Goal: Answer question/provide support: Share knowledge or assist other users

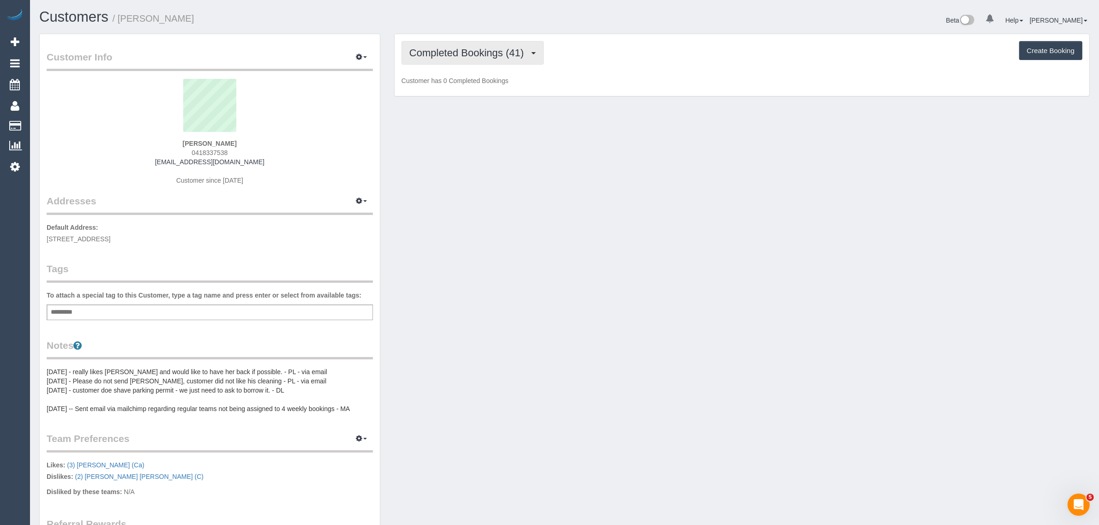
scroll to position [704, 1099]
click at [465, 58] on button "Completed Bookings (41)" at bounding box center [472, 53] width 142 height 24
click at [472, 82] on link "Upcoming Bookings (12)" at bounding box center [452, 86] width 100 height 12
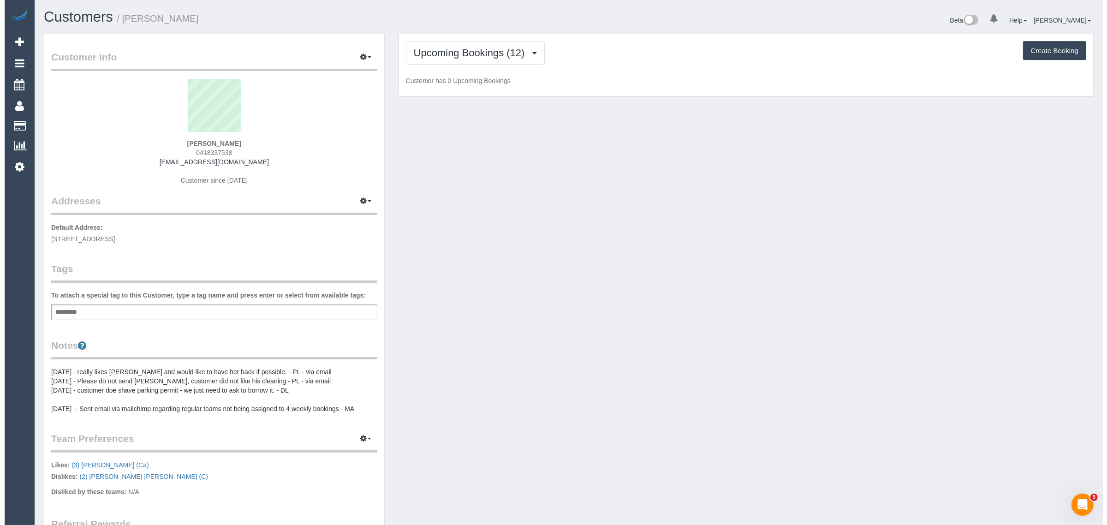
scroll to position [1359, 1099]
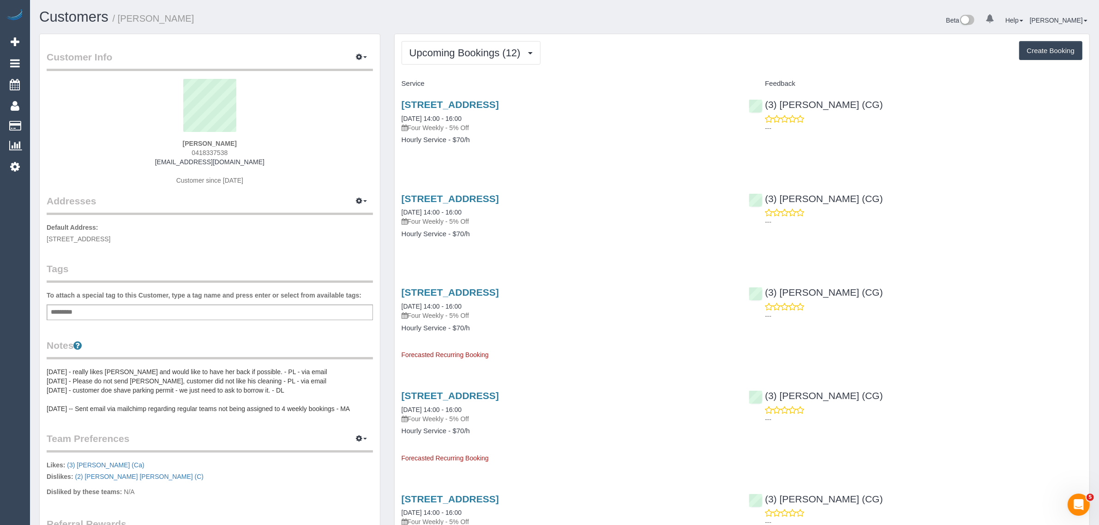
drag, startPoint x: 483, startPoint y: 113, endPoint x: 397, endPoint y: 113, distance: 85.8
click at [397, 113] on div "20 Ailsa St, Ascot Vale, VIC 3032 19/09/2025 14:00 - 16:00 Four Weekly - 5% Off…" at bounding box center [568, 126] width 347 height 71
copy link "19/09/2025 14:00 - 16:00"
drag, startPoint x: 887, startPoint y: 101, endPoint x: 765, endPoint y: 108, distance: 122.9
click at [765, 108] on div "(3) Suzana Phillips (CG) ---" at bounding box center [914, 113] width 347 height 45
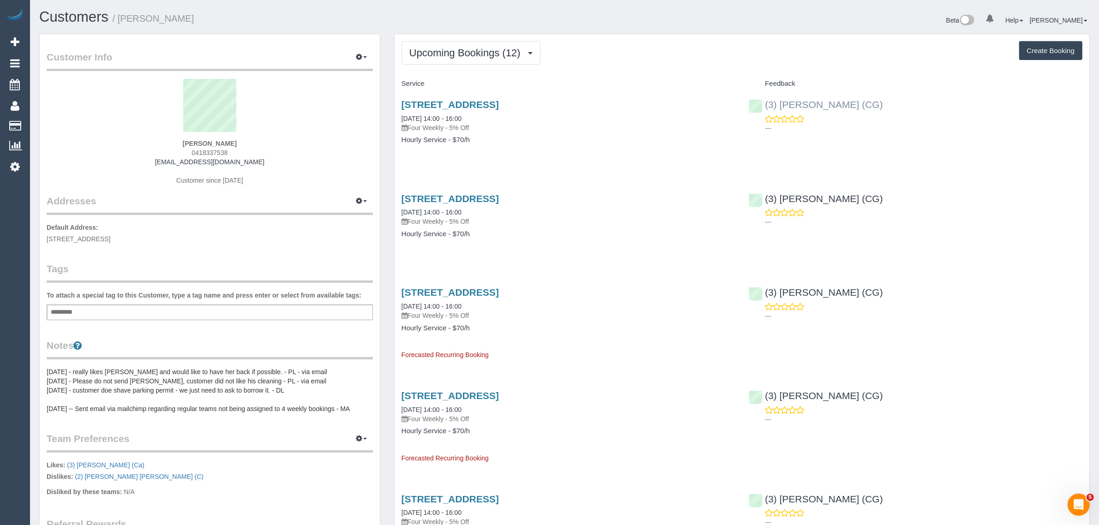
copy link "(3) [PERSON_NAME] (CG)"
click at [88, 240] on span "20 Ailsa St, Ascot Vale, VIC 3032" at bounding box center [79, 238] width 64 height 7
copy span "Ascot Vale"
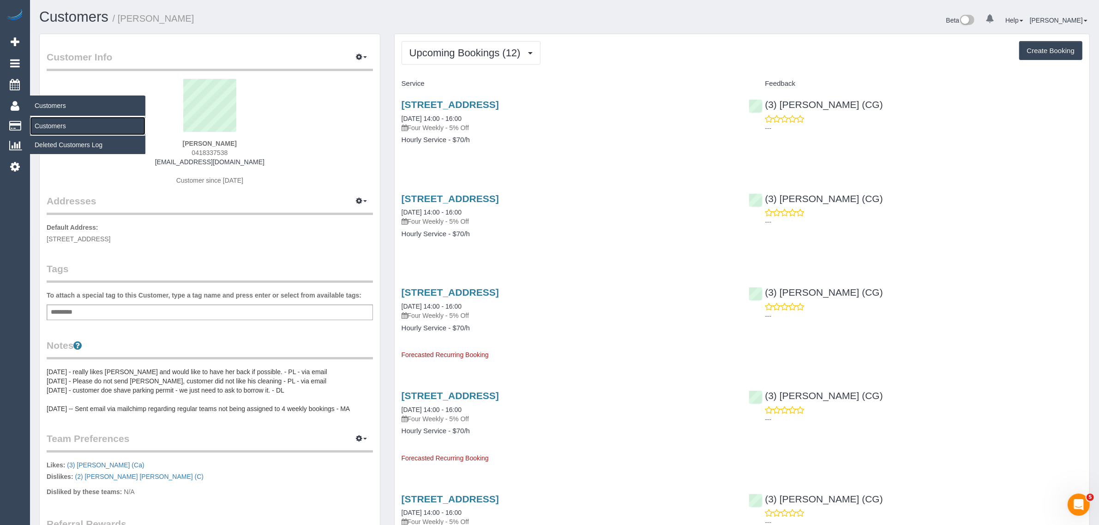
click at [58, 121] on link "Customers" at bounding box center [87, 126] width 115 height 18
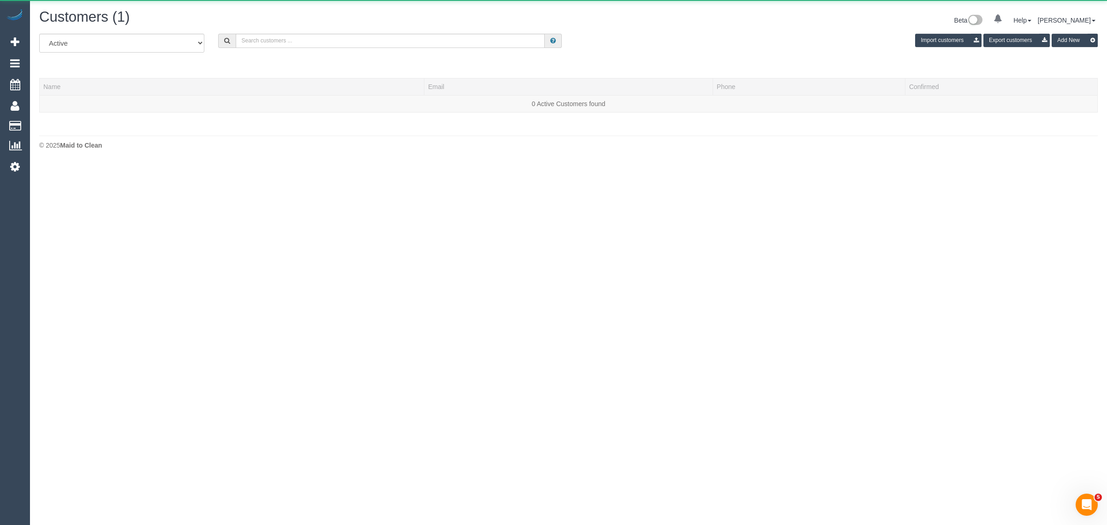
scroll to position [162, 1107]
click at [354, 38] on input "text" at bounding box center [390, 41] width 309 height 14
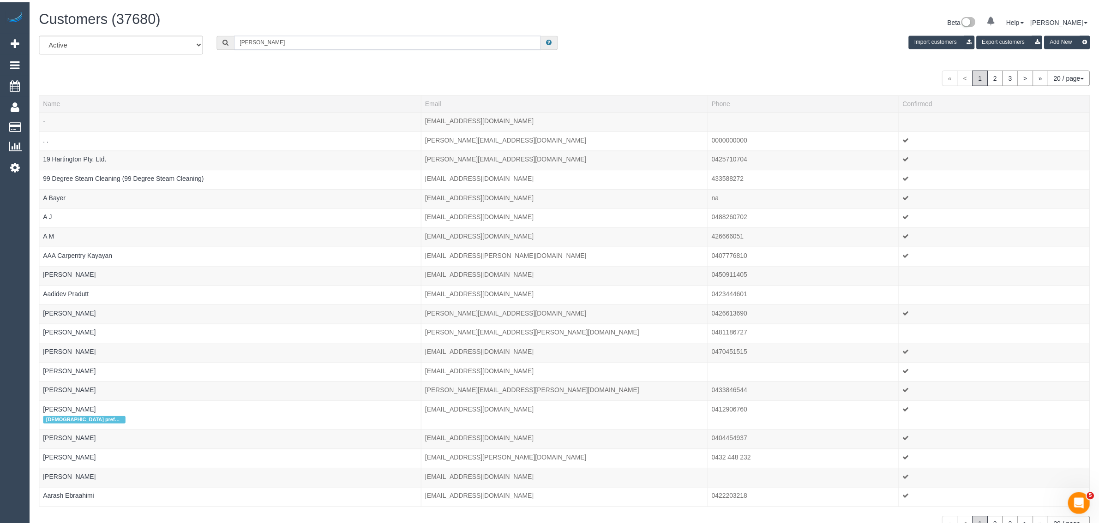
scroll to position [45944, 45034]
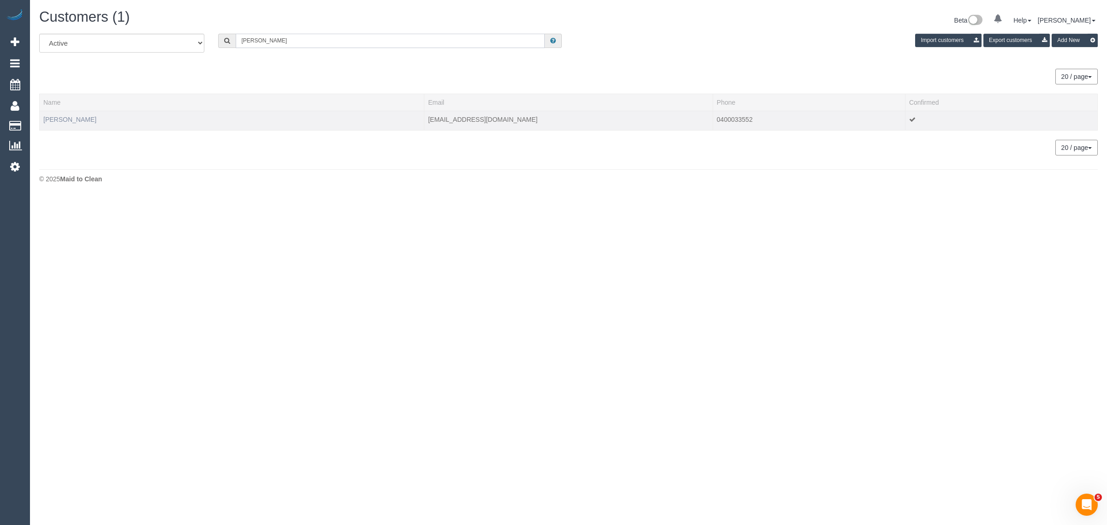
type input "Liz welsh"
click at [66, 116] on link "Liz Welsh" at bounding box center [69, 119] width 53 height 7
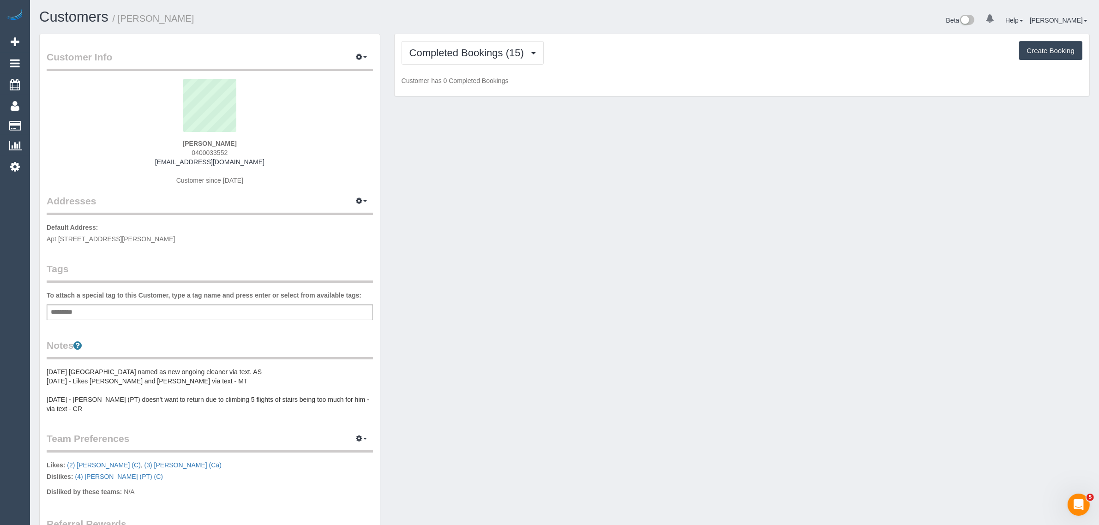
scroll to position [716, 1099]
click at [504, 52] on span "Completed Bookings (15)" at bounding box center [468, 53] width 119 height 12
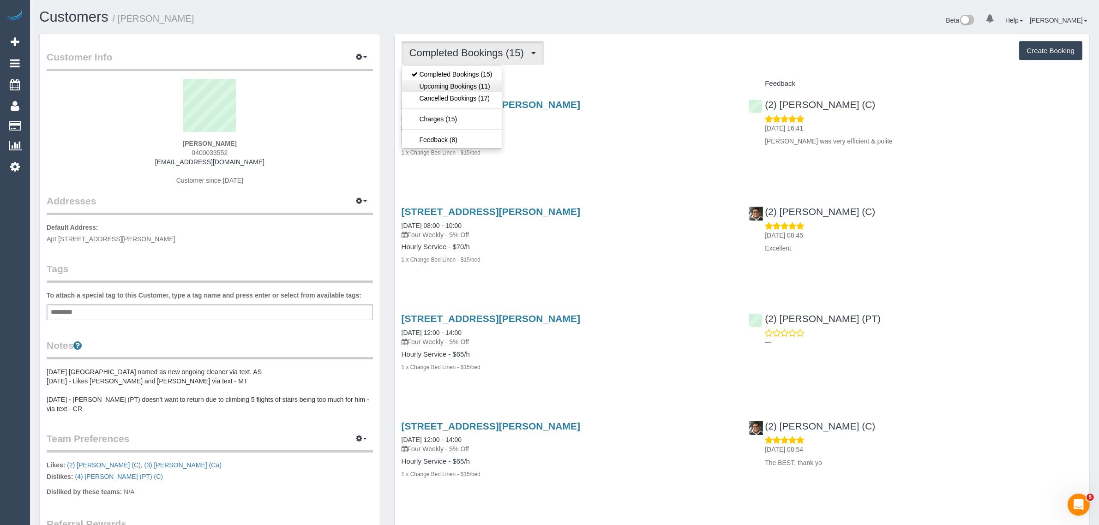
scroll to position [44408, 45042]
click at [471, 88] on link "Upcoming Bookings (11)" at bounding box center [452, 86] width 100 height 12
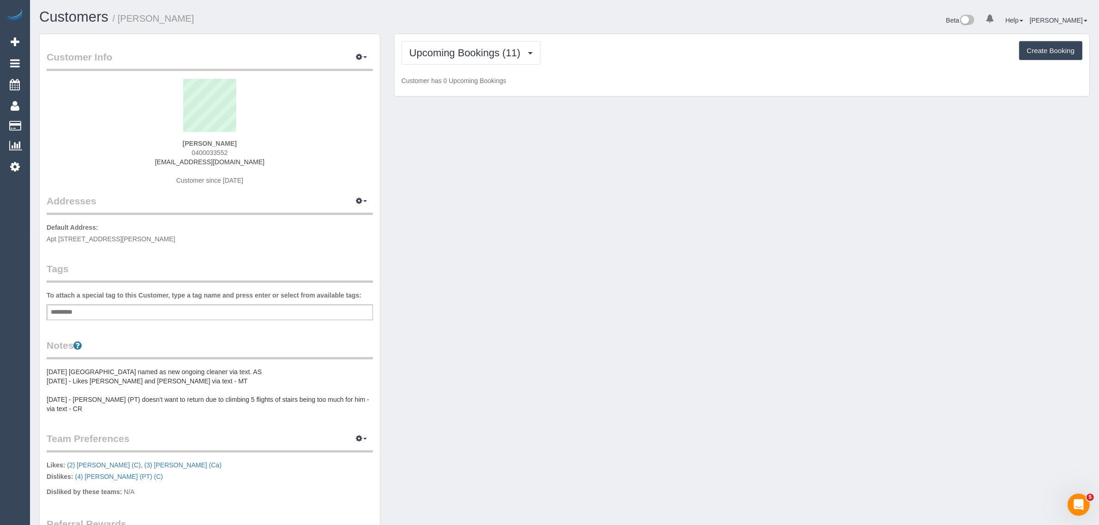
scroll to position [1410, 1099]
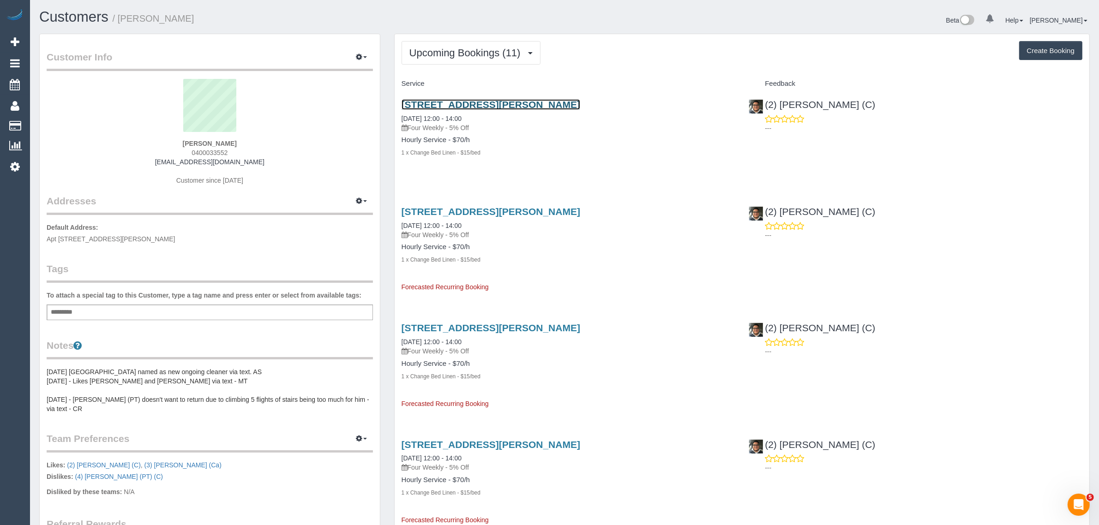
click at [455, 104] on link "56 Walsh Street, 5, South Yarra, VIC 3141" at bounding box center [490, 104] width 179 height 11
drag, startPoint x: 393, startPoint y: 224, endPoint x: 432, endPoint y: 224, distance: 39.2
copy link "20/10/2025"
click at [470, 54] on span "Upcoming Bookings (11)" at bounding box center [467, 53] width 116 height 12
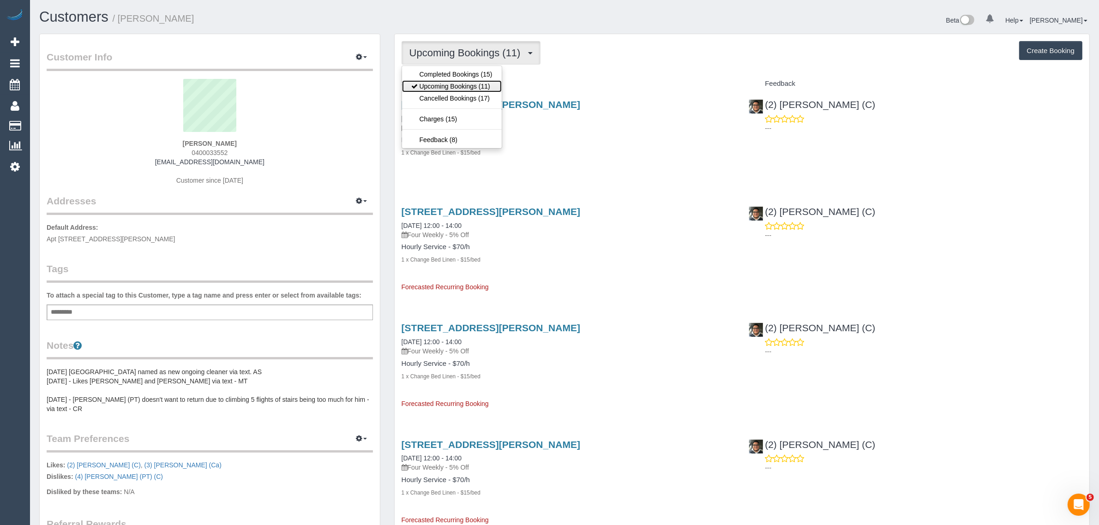
click at [457, 82] on link "Upcoming Bookings (11)" at bounding box center [452, 86] width 100 height 12
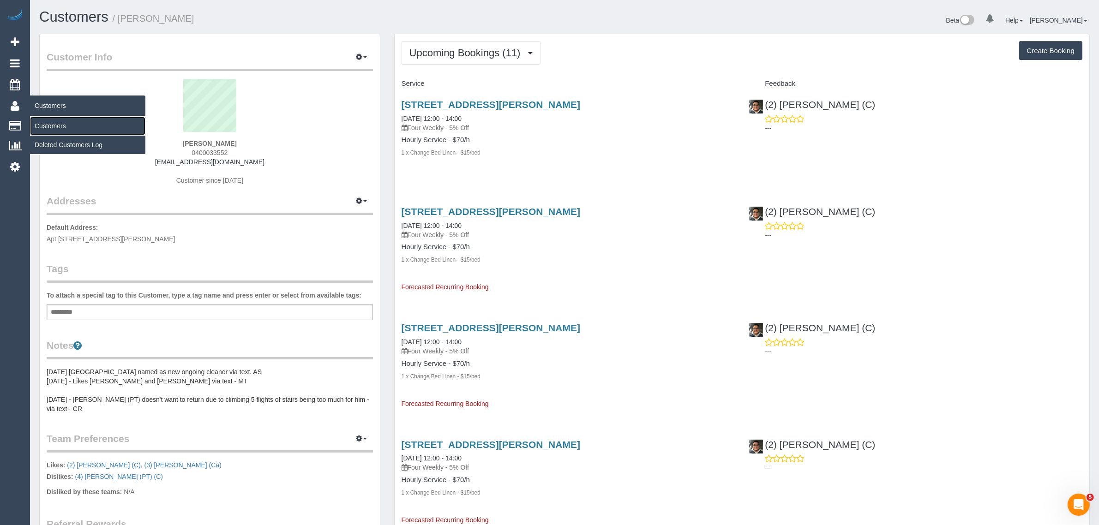
click at [47, 123] on link "Customers" at bounding box center [87, 126] width 115 height 18
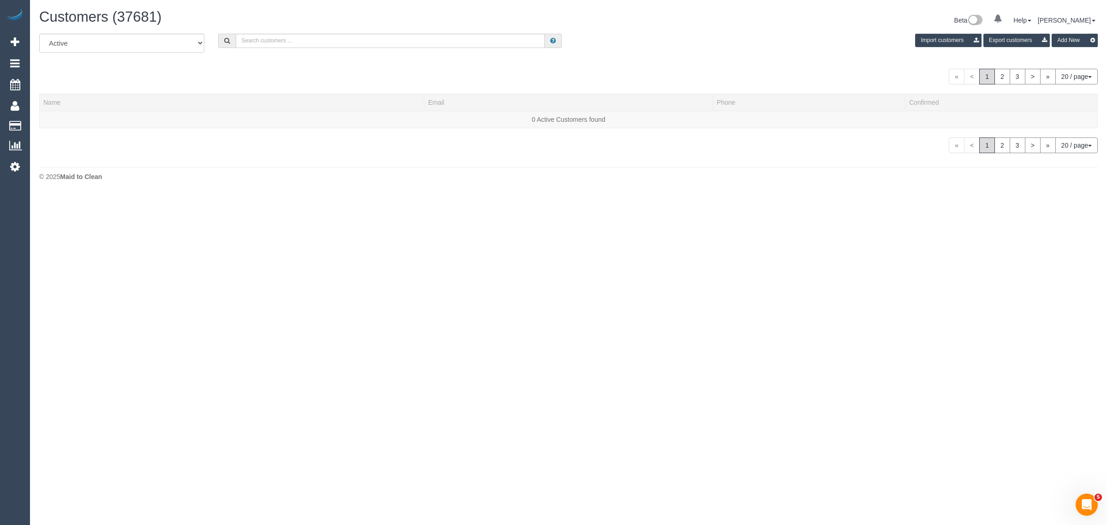
scroll to position [577, 1099]
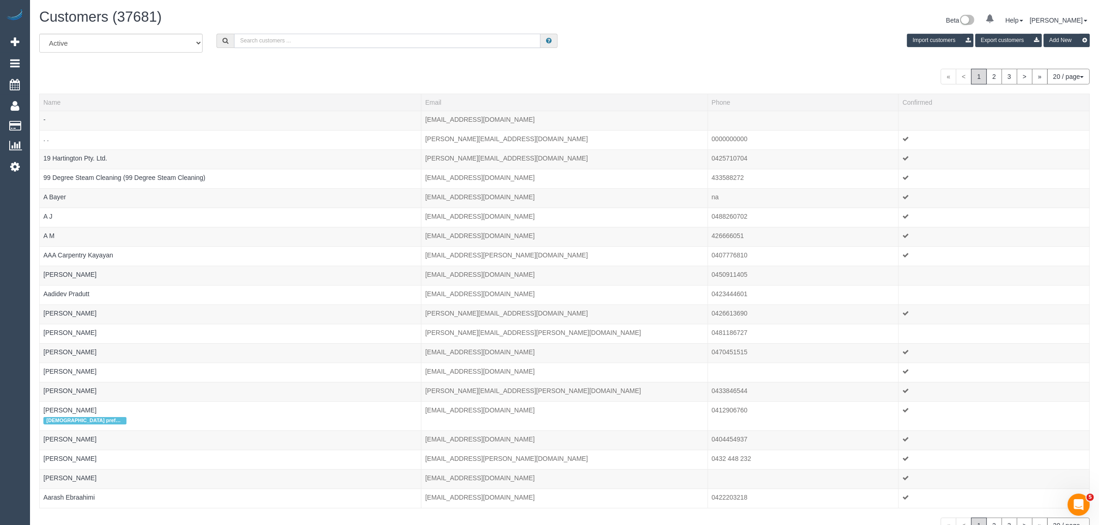
click at [324, 44] on input "text" at bounding box center [387, 41] width 306 height 14
paste input "Rebecca Glascott-Barnes"
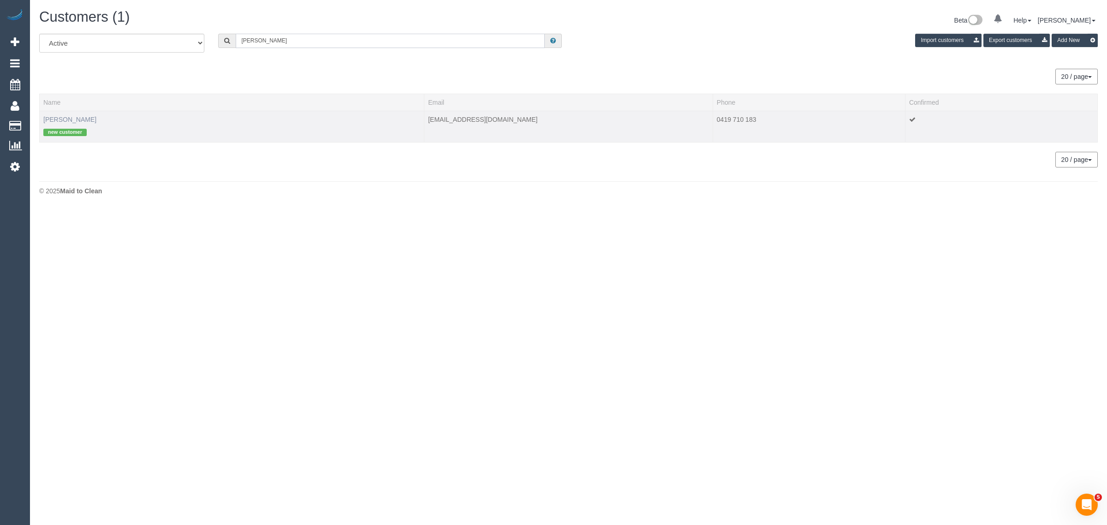
type input "Rebecca Glascott-Barnes"
click at [78, 119] on link "Rebecca Glascott-Barnes" at bounding box center [69, 119] width 53 height 7
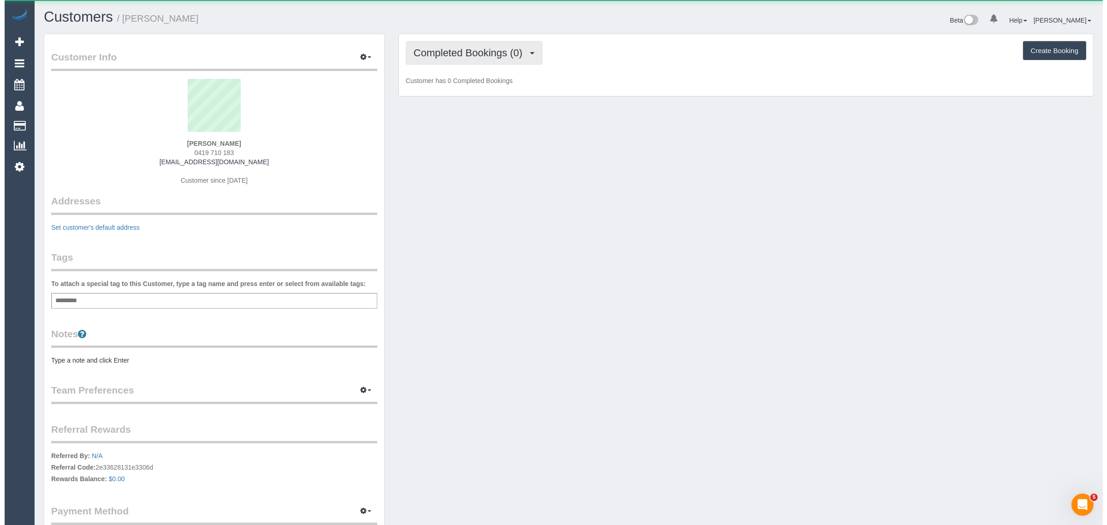
scroll to position [656, 1099]
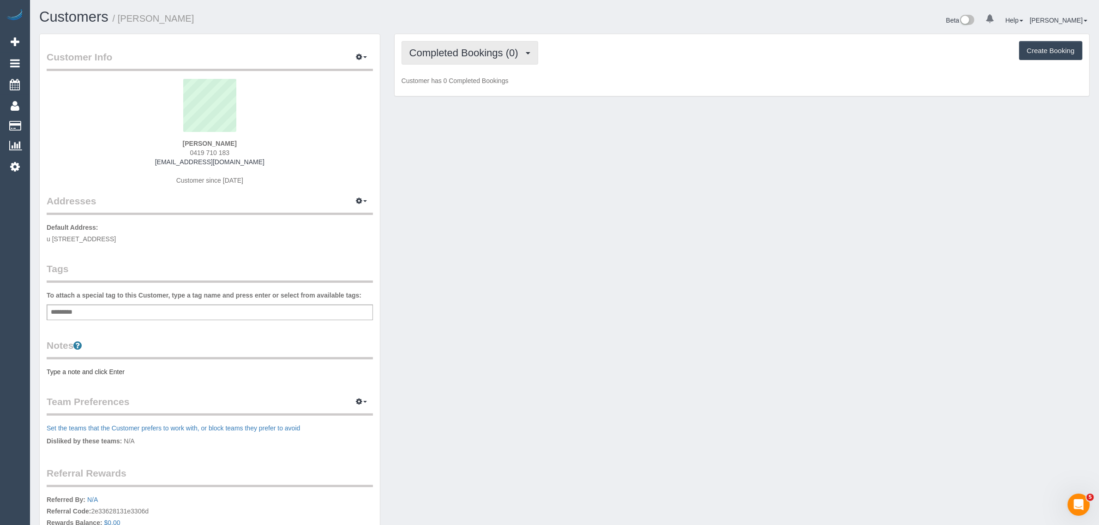
click at [485, 49] on span "Completed Bookings (0)" at bounding box center [466, 53] width 114 height 12
click at [462, 83] on link "Upcoming Bookings (1)" at bounding box center [450, 86] width 96 height 12
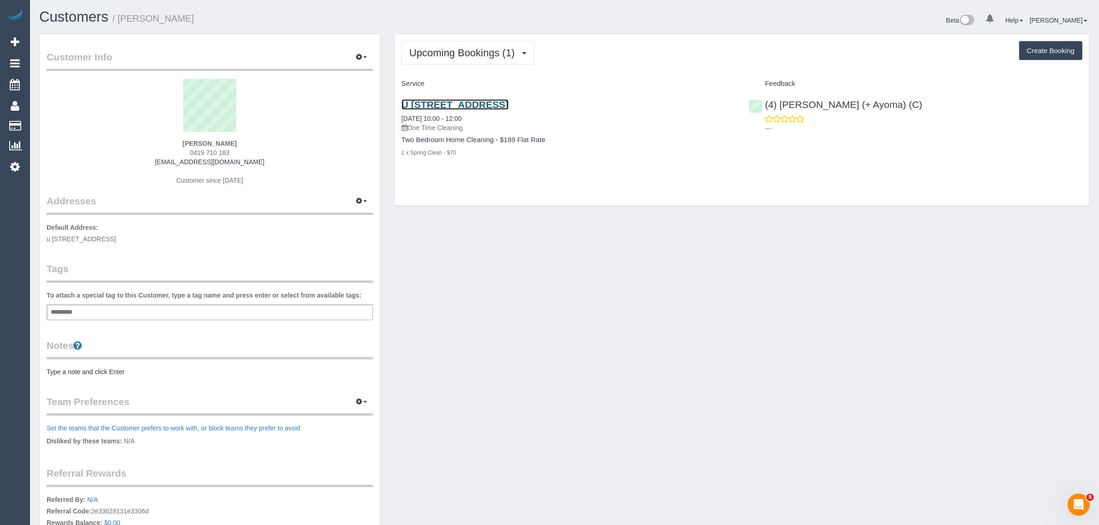
drag, startPoint x: 511, startPoint y: 95, endPoint x: 499, endPoint y: 100, distance: 12.6
click at [499, 100] on link "U 2/1 Austral Ave, Brunswick Vic, U 2 1 Austral Ave, Brunswick, VIC 3056" at bounding box center [454, 104] width 107 height 11
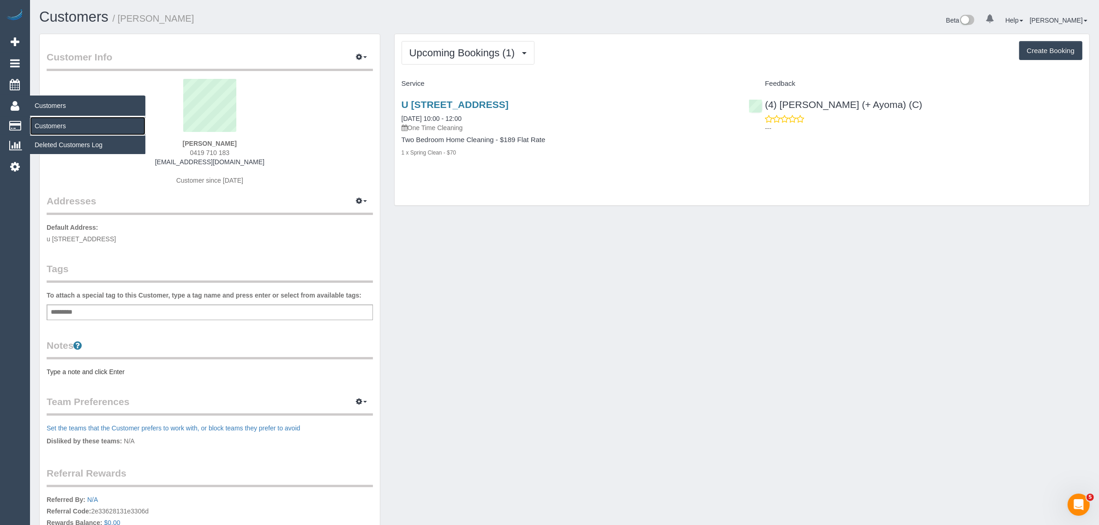
click at [51, 120] on link "Customers" at bounding box center [87, 126] width 115 height 18
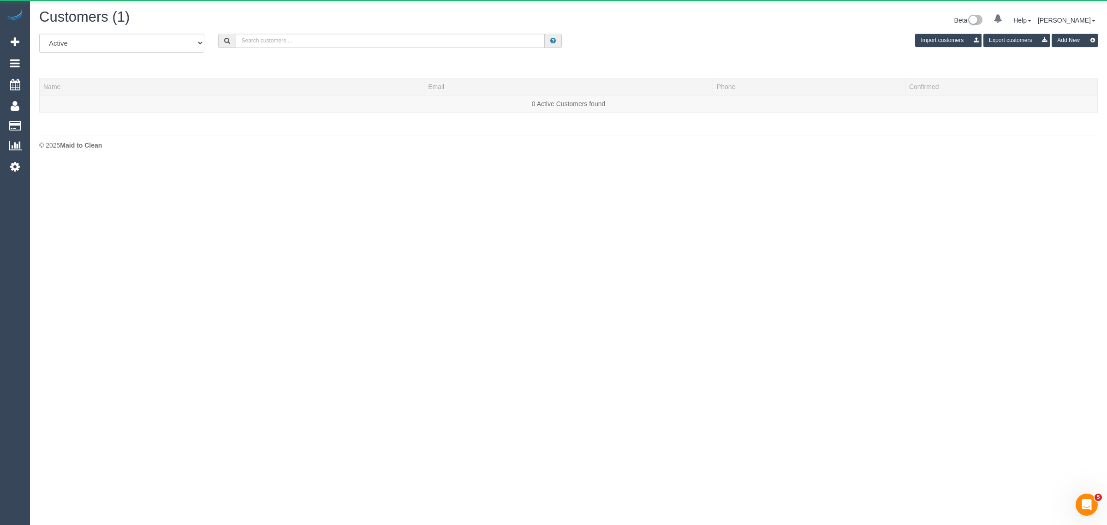
scroll to position [162, 1107]
click at [699, 377] on body "0 Beta Your Notifications You have 0 alerts Add Booking Bookings Active Booking…" at bounding box center [553, 262] width 1107 height 525
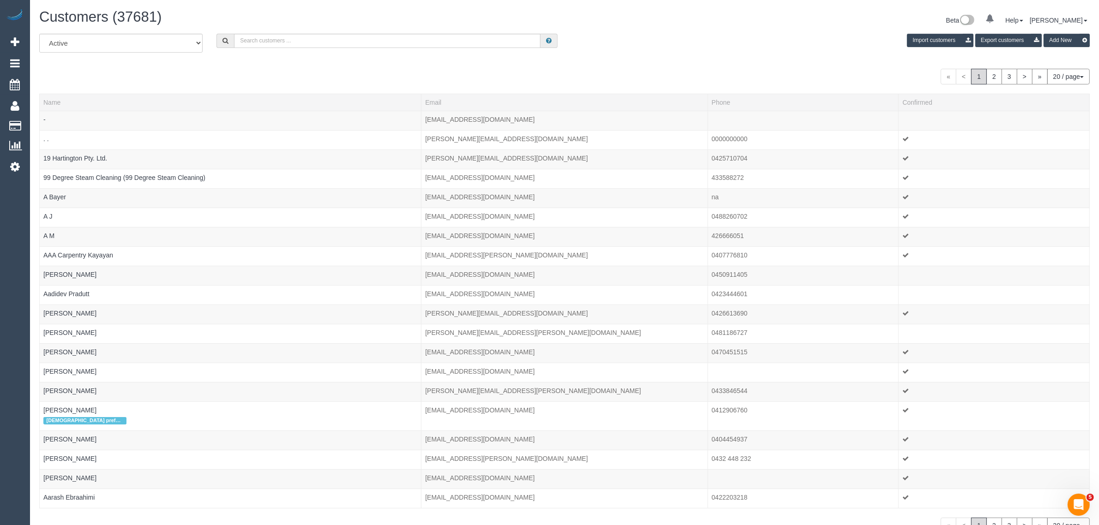
scroll to position [577, 1099]
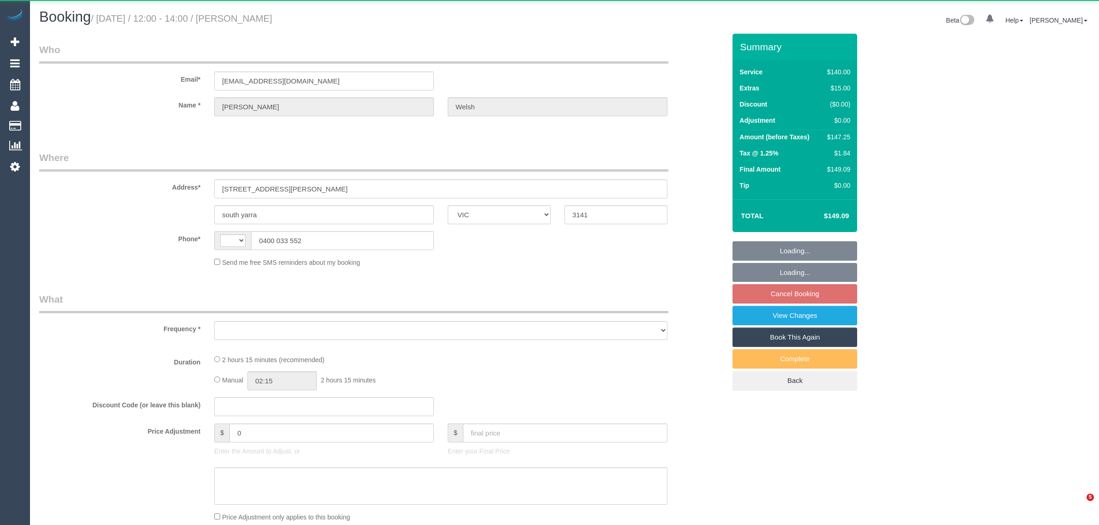
select select "VIC"
select select "string:AU"
select select "string:stripe-pm_1MN7Z72GScqysDRV9CNUraDJ"
select select "number:28"
select select "number:14"
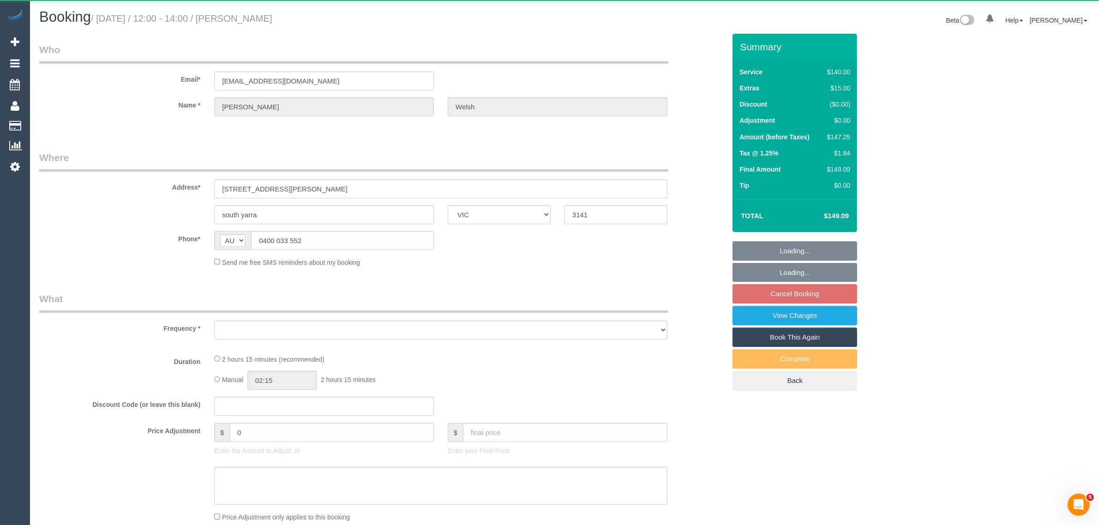
select select "number:19"
select select "number:25"
select select "number:12"
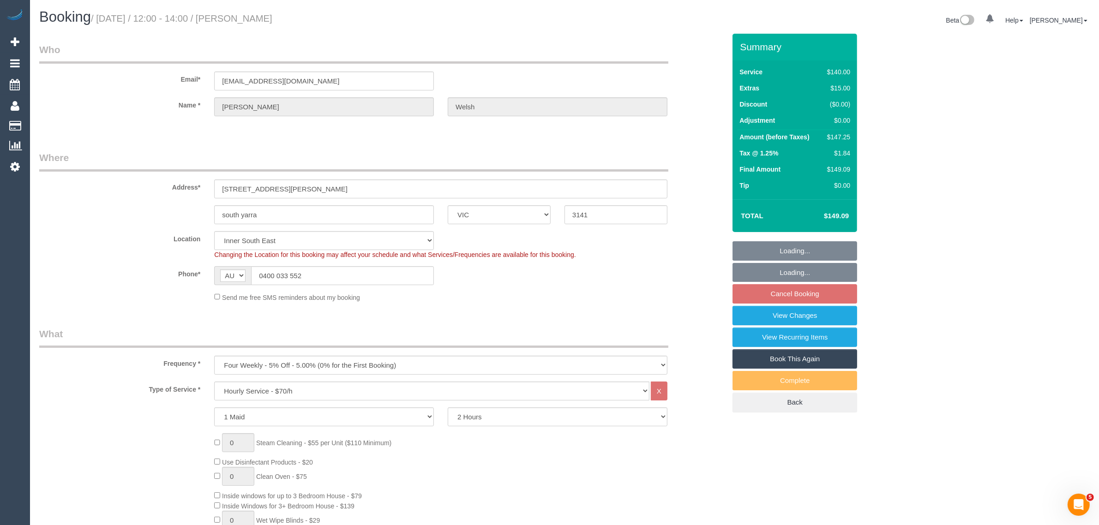
select select "object:1459"
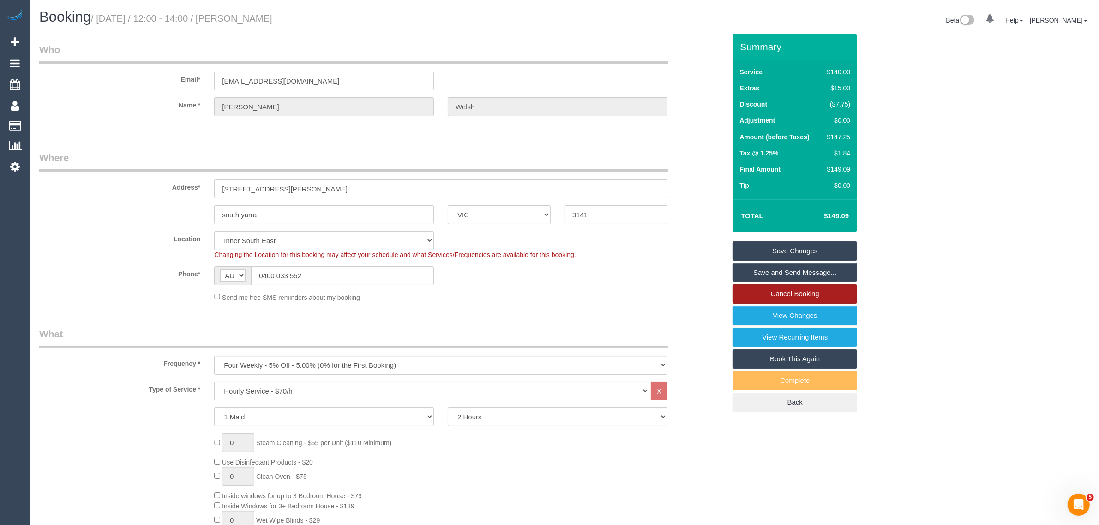
click at [745, 292] on link "Cancel Booking" at bounding box center [794, 293] width 125 height 19
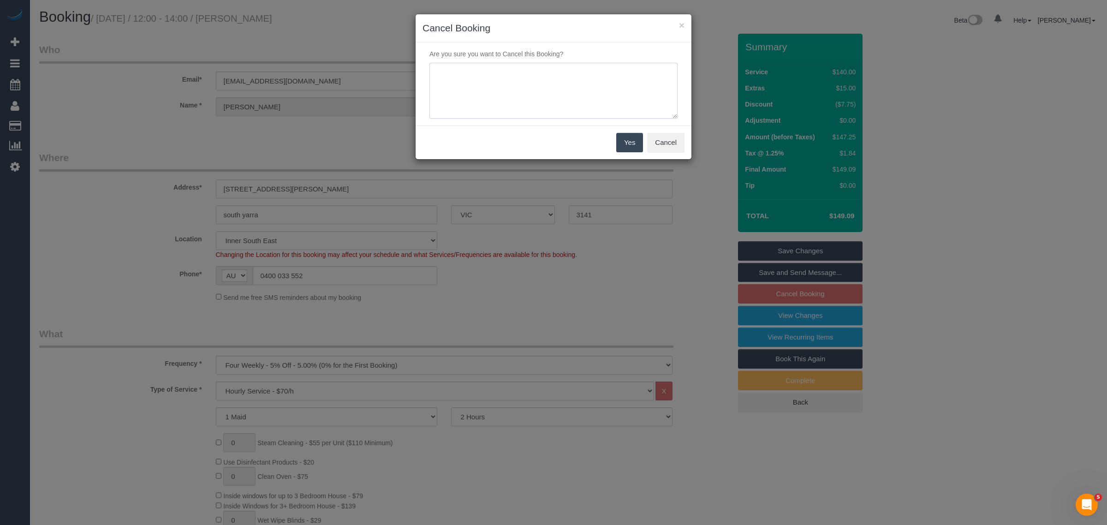
click at [492, 84] on textarea at bounding box center [554, 91] width 248 height 56
type textarea "customer wants to skip via txt - KA"
click at [620, 137] on button "Yes" at bounding box center [629, 142] width 27 height 19
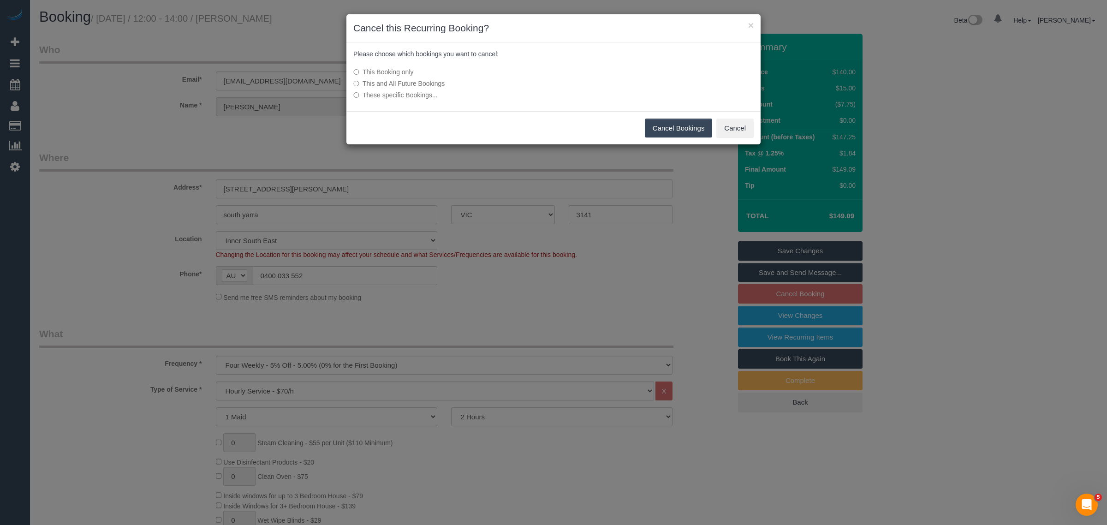
click at [676, 132] on button "Cancel Bookings" at bounding box center [679, 128] width 68 height 19
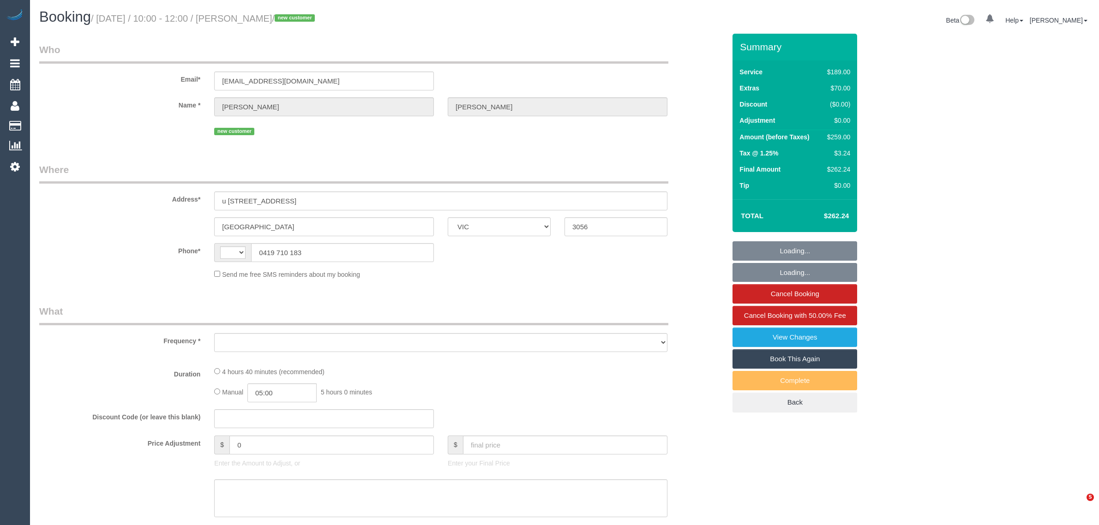
select select "VIC"
select select "object:294"
select select "string:AU"
select select "string:stripe-pm_1S7oGO2GScqysDRV7ARbWLCo"
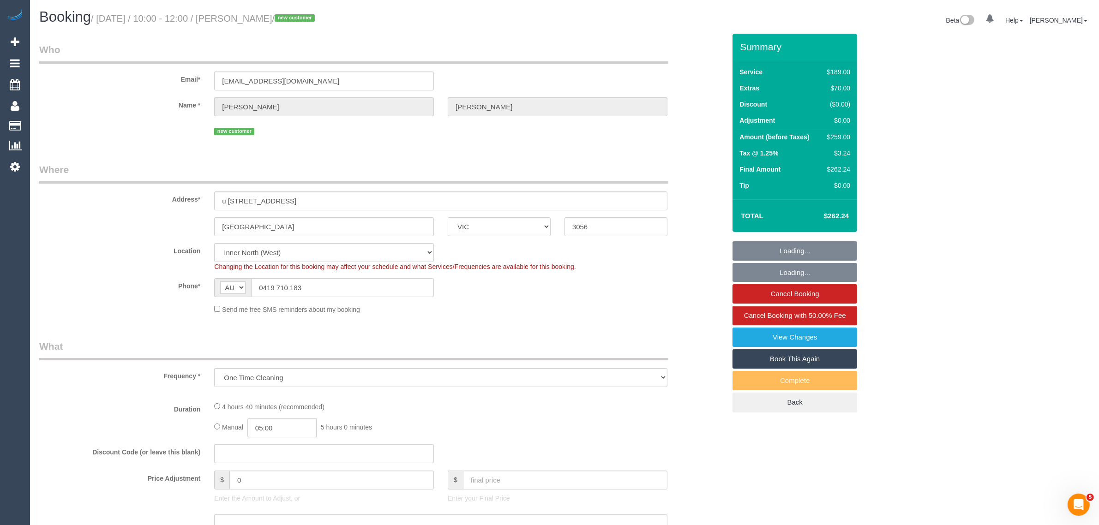
select select "number:29"
select select "number:14"
select select "number:19"
select select "number:25"
select select "number:13"
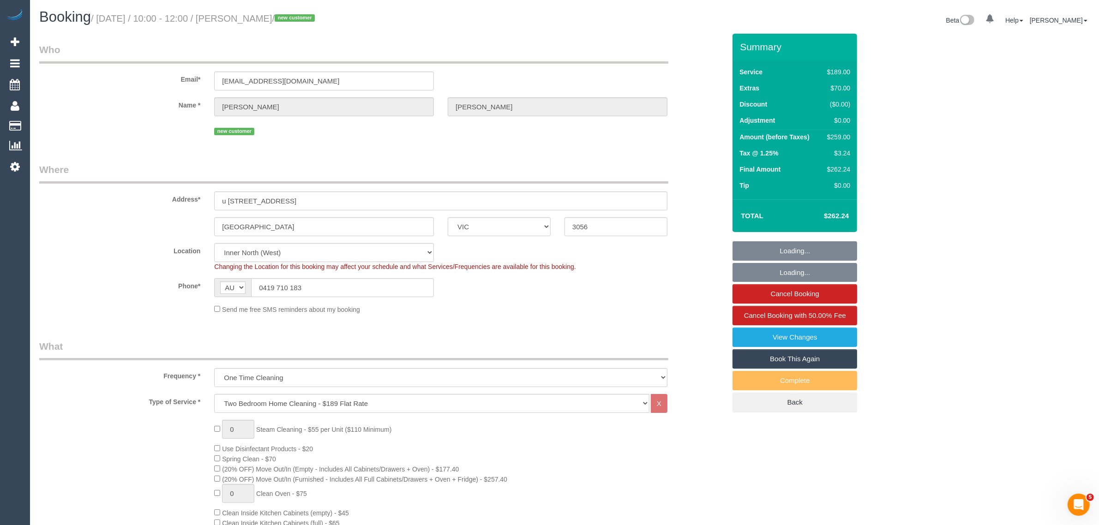
select select "object:1716"
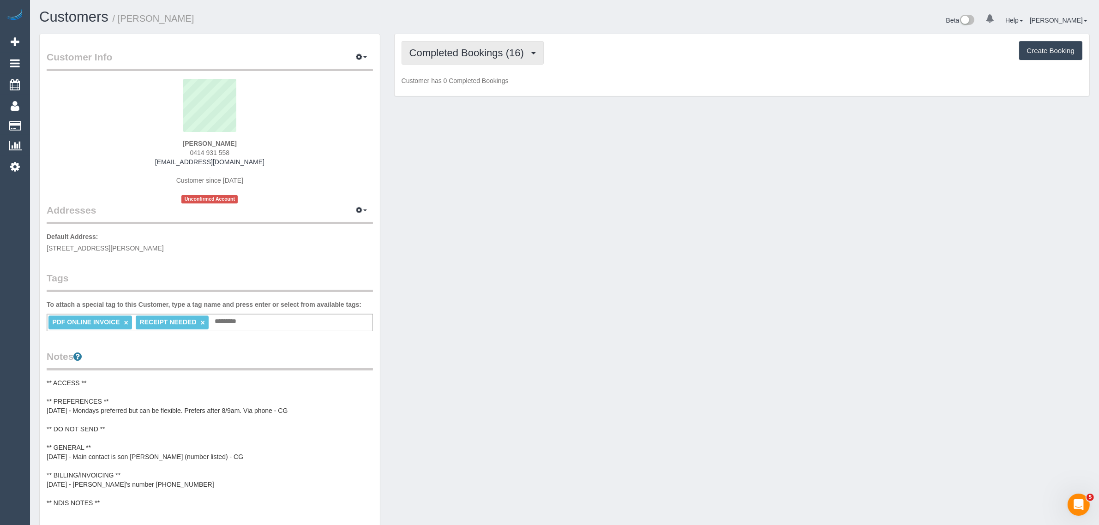
click at [456, 56] on span "Completed Bookings (16)" at bounding box center [468, 53] width 119 height 12
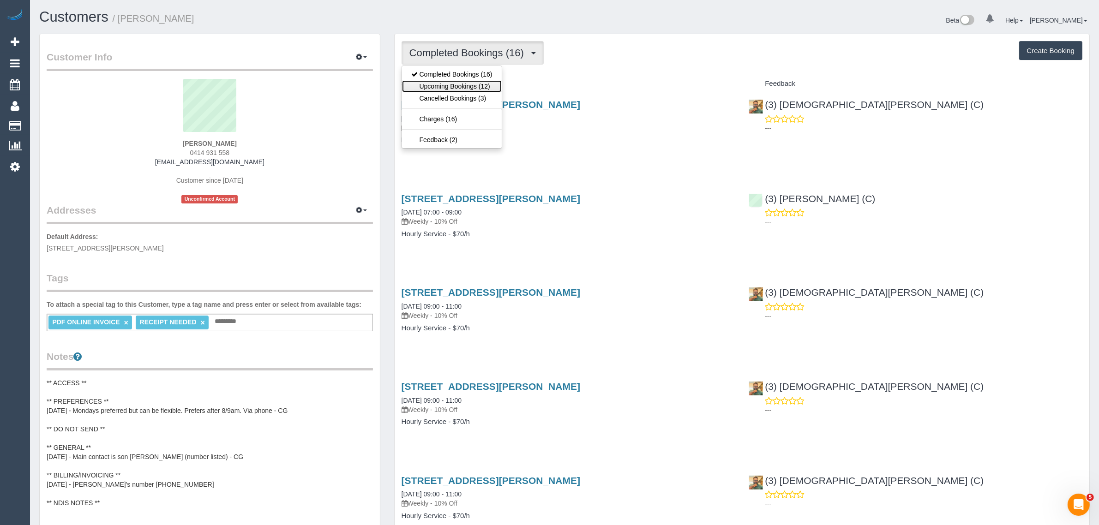
click at [453, 84] on link "Upcoming Bookings (12)" at bounding box center [452, 86] width 100 height 12
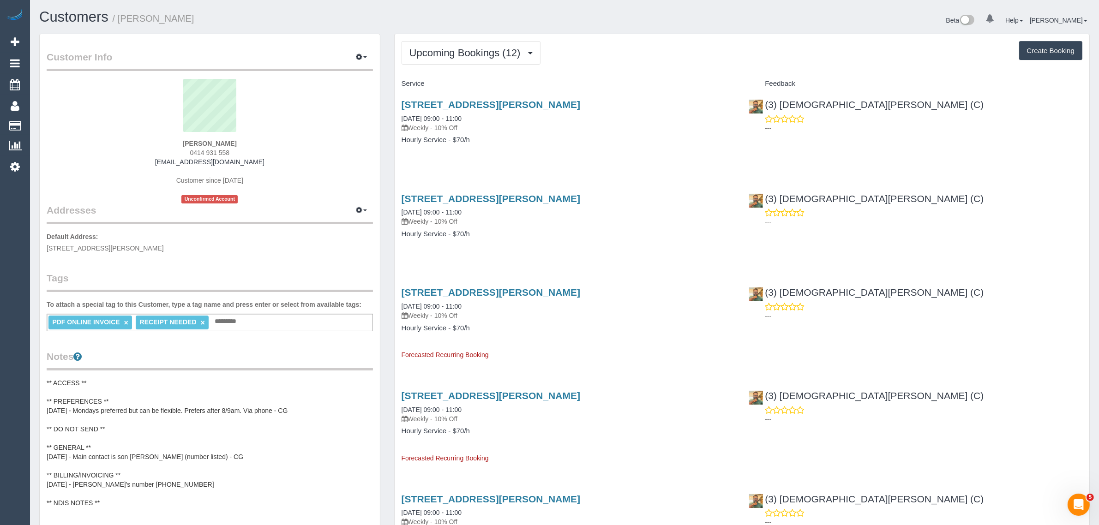
click at [222, 141] on strong "[PERSON_NAME]" at bounding box center [210, 143] width 54 height 7
copy div "[PERSON_NAME]"
click at [649, 44] on div "Upcoming Bookings (12) Completed Bookings (16) Upcoming Bookings (12) Cancelled…" at bounding box center [741, 53] width 681 height 24
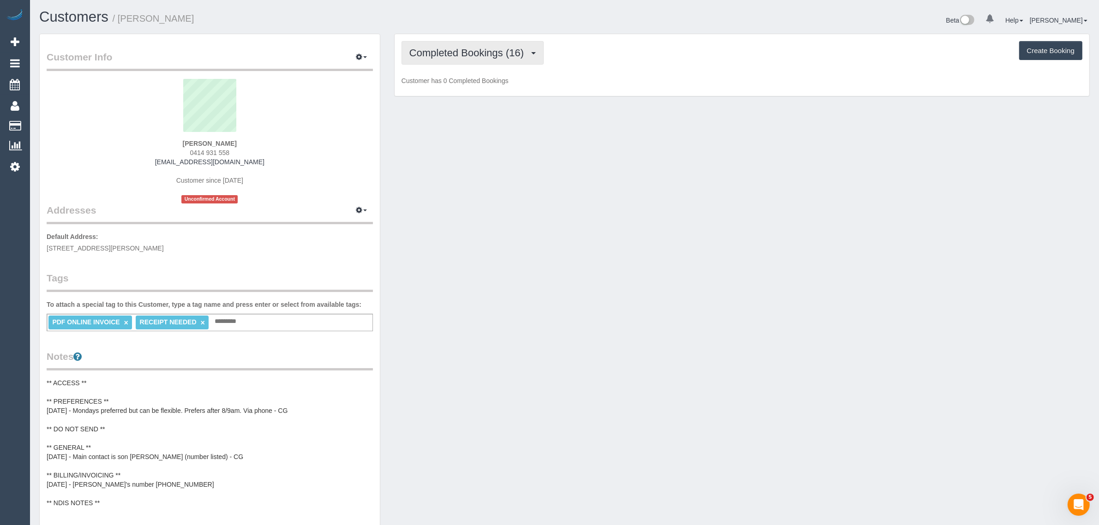
click at [467, 54] on span "Completed Bookings (16)" at bounding box center [468, 53] width 119 height 12
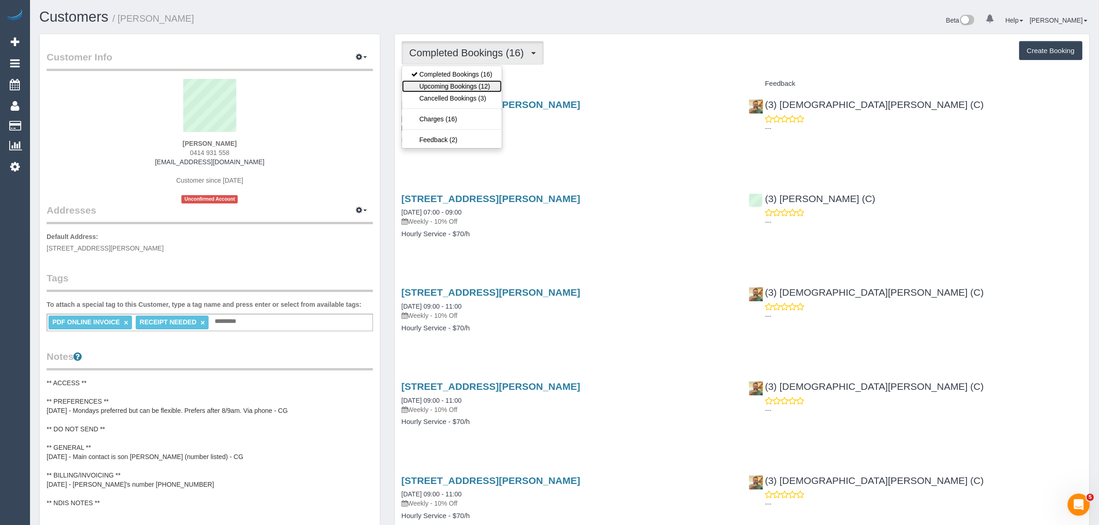
click at [460, 88] on link "Upcoming Bookings (12)" at bounding box center [452, 86] width 100 height 12
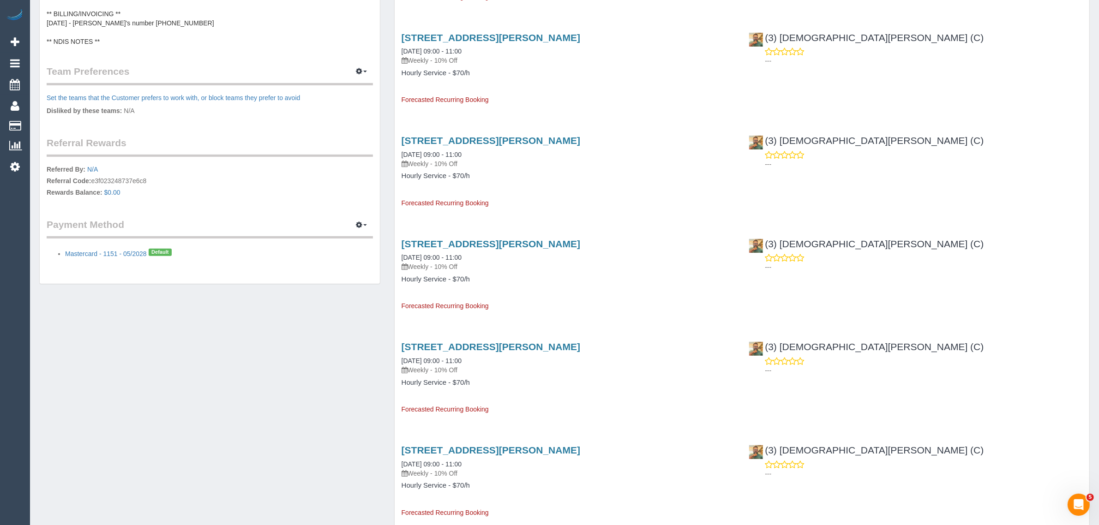
scroll to position [231, 0]
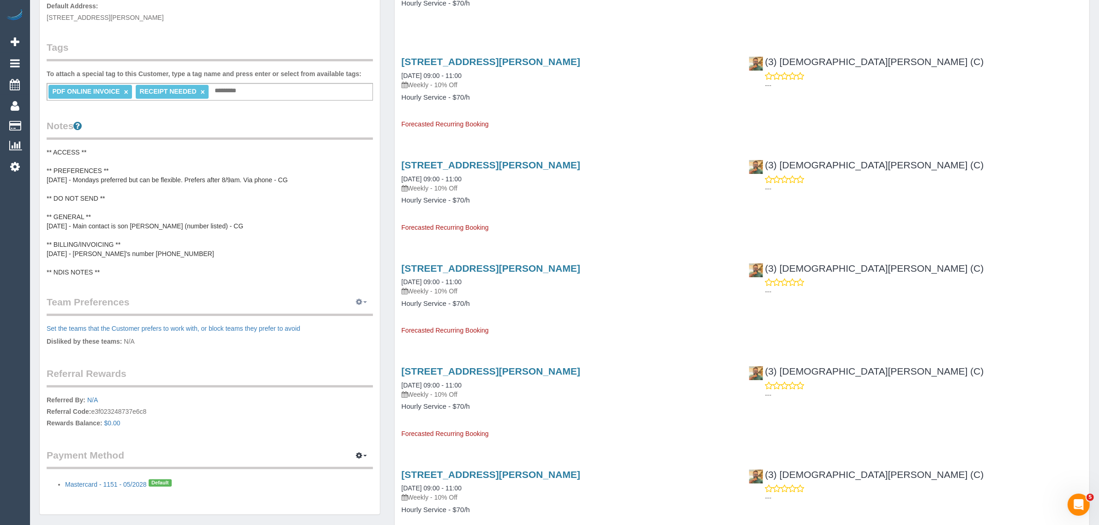
click at [360, 303] on icon "button" at bounding box center [359, 302] width 6 height 6
click at [332, 321] on link "Manage Preferences" at bounding box center [333, 319] width 78 height 12
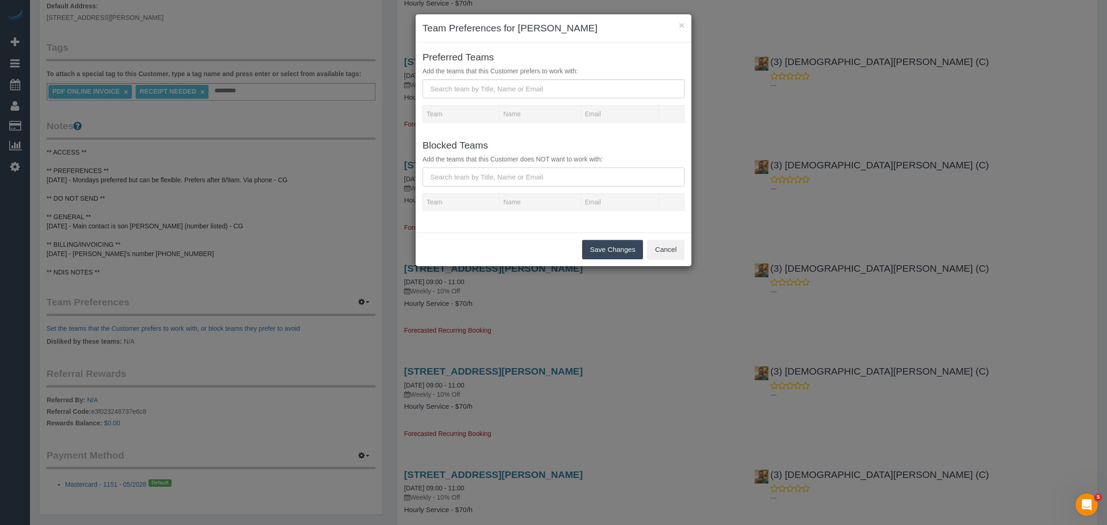
click at [488, 178] on input "text" at bounding box center [554, 176] width 262 height 19
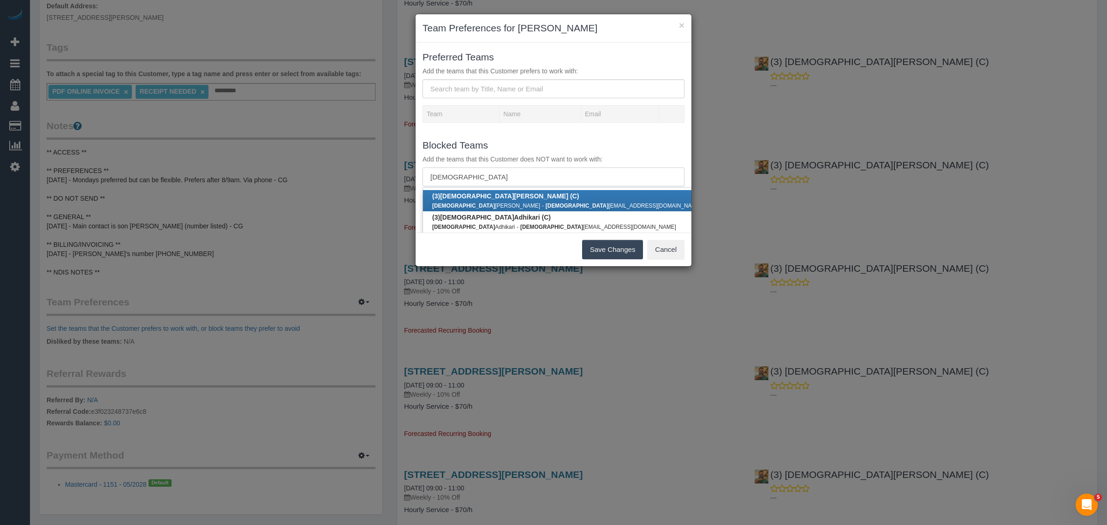
type input "[DEMOGRAPHIC_DATA]"
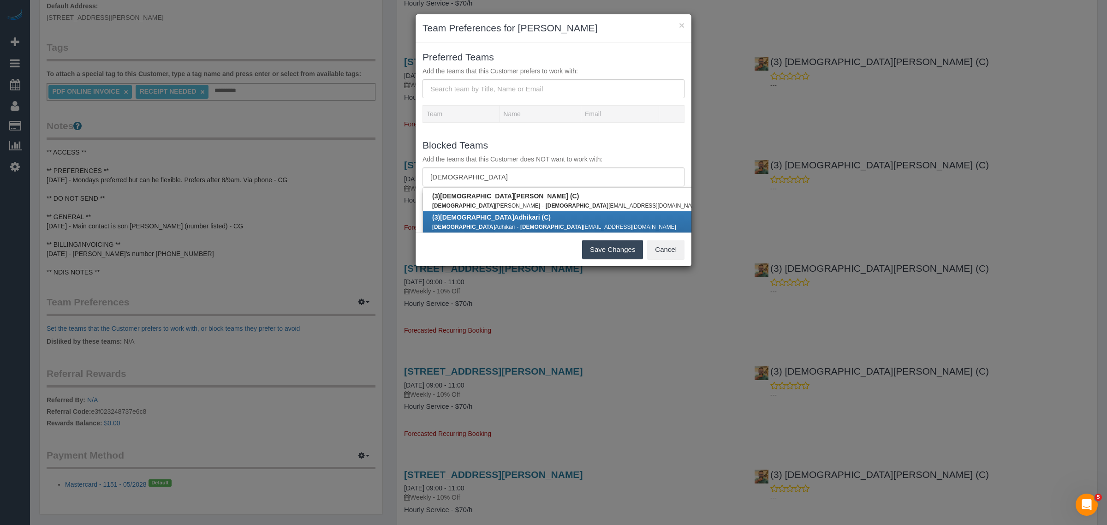
click at [502, 220] on b "(3) [DEMOGRAPHIC_DATA][PERSON_NAME] (C)" at bounding box center [491, 217] width 119 height 7
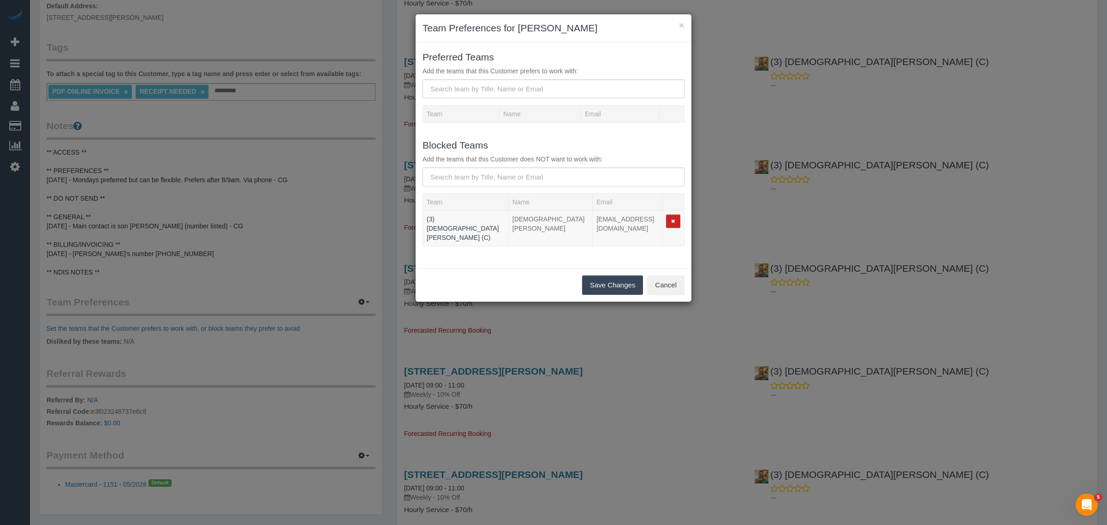
click at [598, 275] on button "Save Changes" at bounding box center [612, 284] width 61 height 19
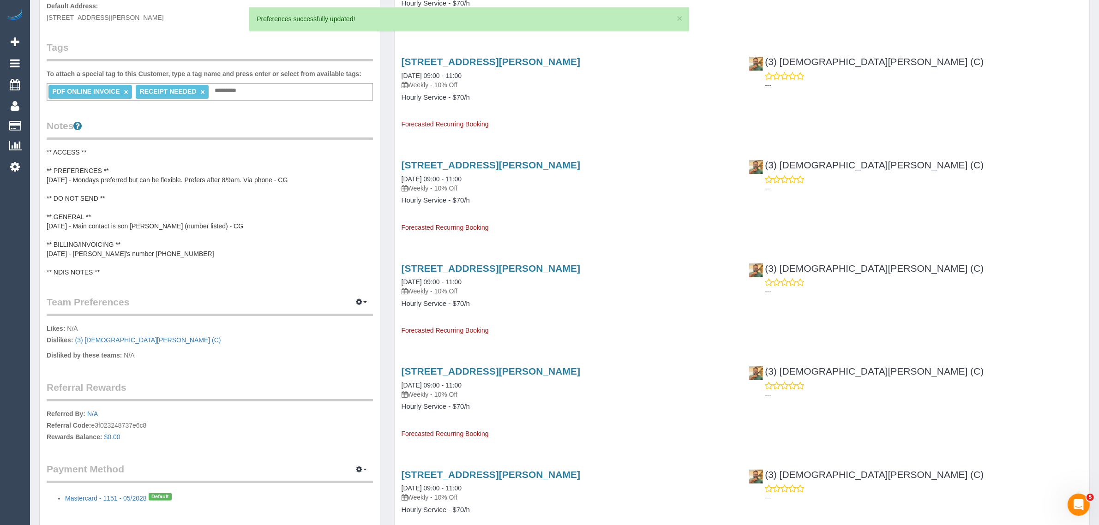
click at [278, 179] on pre "** ACCESS ** ** PREFERENCES ** [DATE] - Mondays preferred but can be flexible. …" at bounding box center [210, 212] width 326 height 129
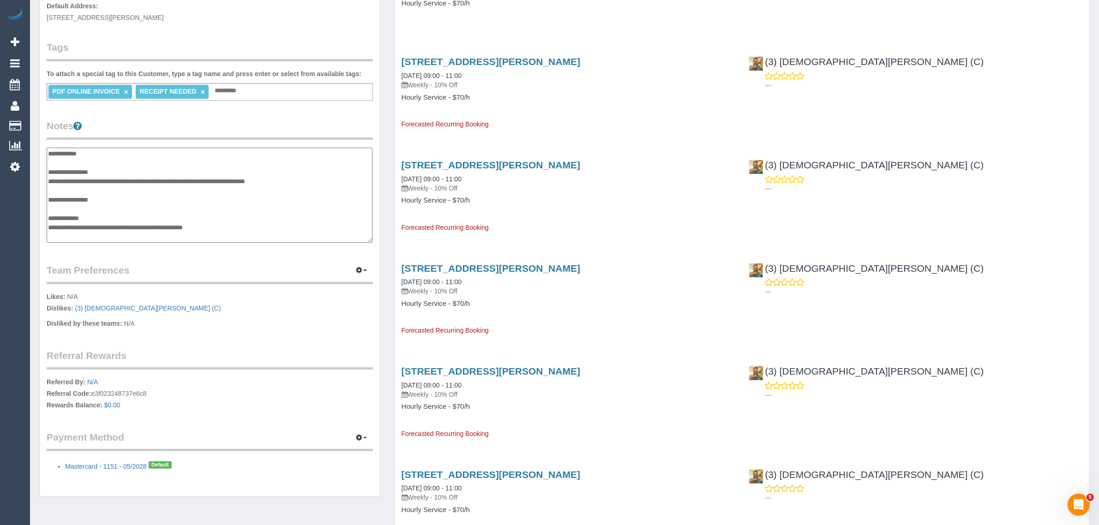
scroll to position [9, 0]
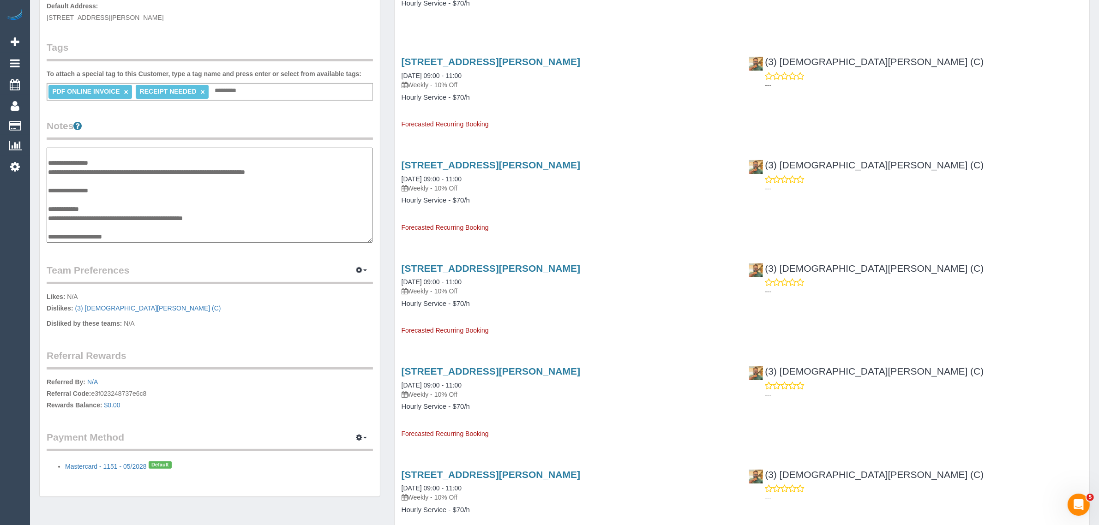
click at [158, 185] on textarea "**********" at bounding box center [210, 195] width 326 height 95
type textarea "**********"
click at [329, 252] on div "Customer Info Edit Contact Info Send Message Email Preferences Special Sales Ta…" at bounding box center [210, 149] width 340 height 693
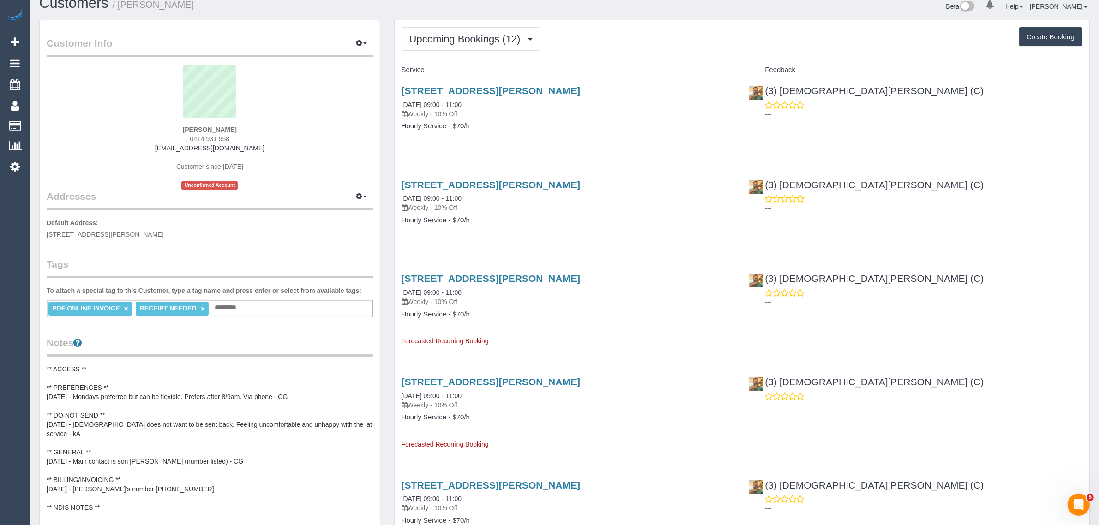
scroll to position [0, 0]
